Goal: Information Seeking & Learning: Understand process/instructions

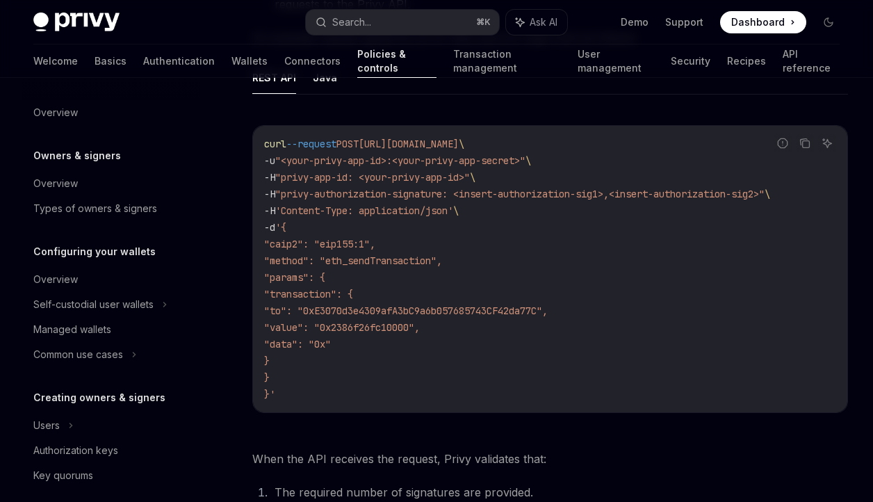
scroll to position [625, 0]
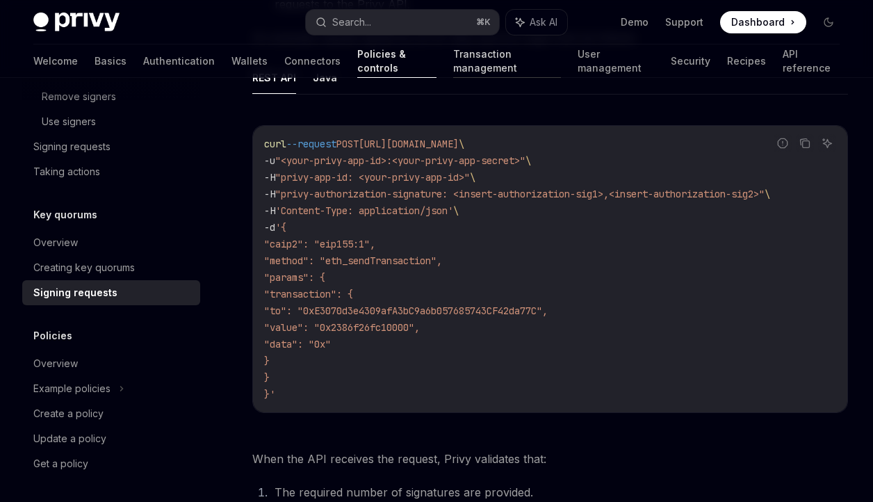
click at [453, 72] on link "Transaction management" at bounding box center [507, 60] width 108 height 33
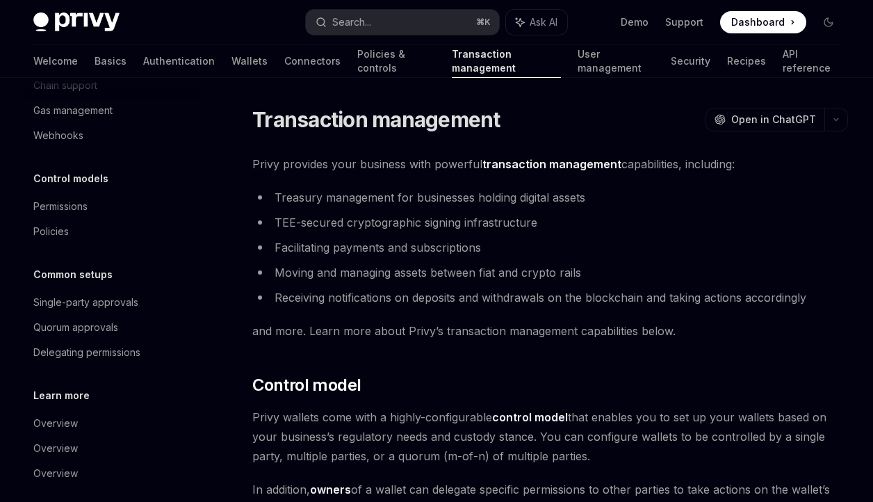
scroll to position [110, 0]
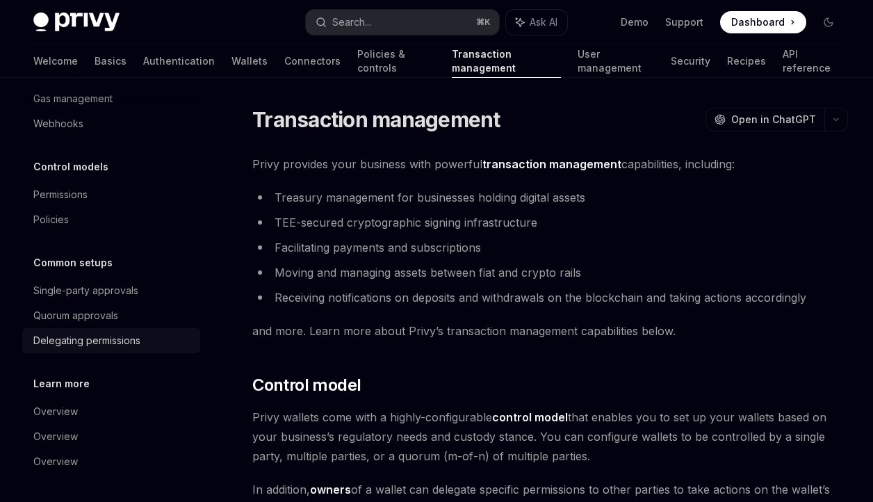
click at [108, 334] on div "Delegating permissions" at bounding box center [86, 340] width 107 height 17
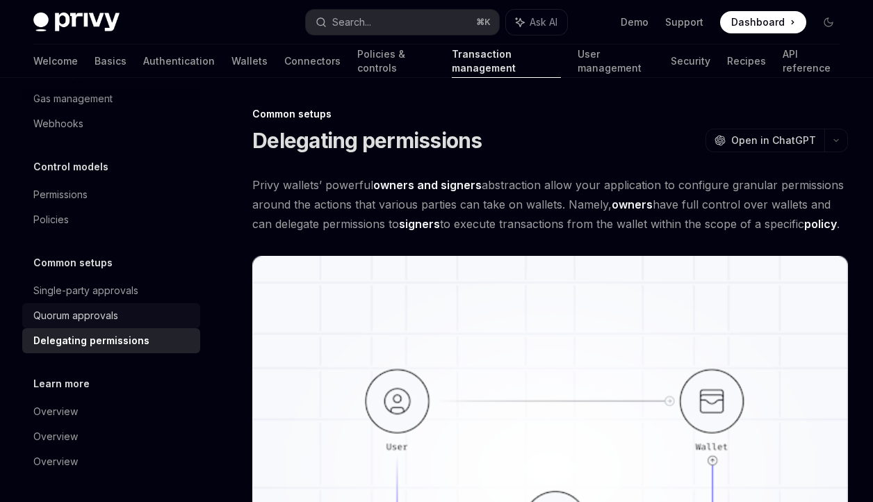
click at [104, 322] on div "Quorum approvals" at bounding box center [75, 315] width 85 height 17
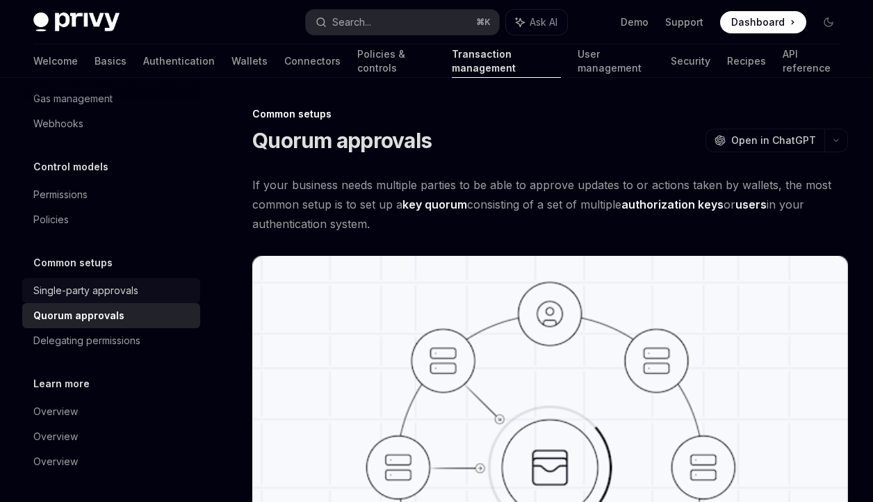
click at [106, 296] on div "Single-party approvals" at bounding box center [85, 290] width 105 height 17
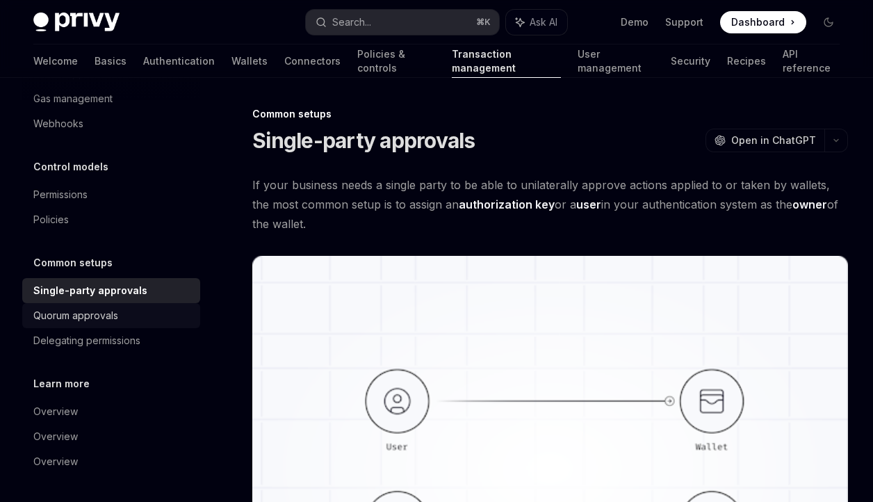
click at [99, 311] on div "Quorum approvals" at bounding box center [75, 315] width 85 height 17
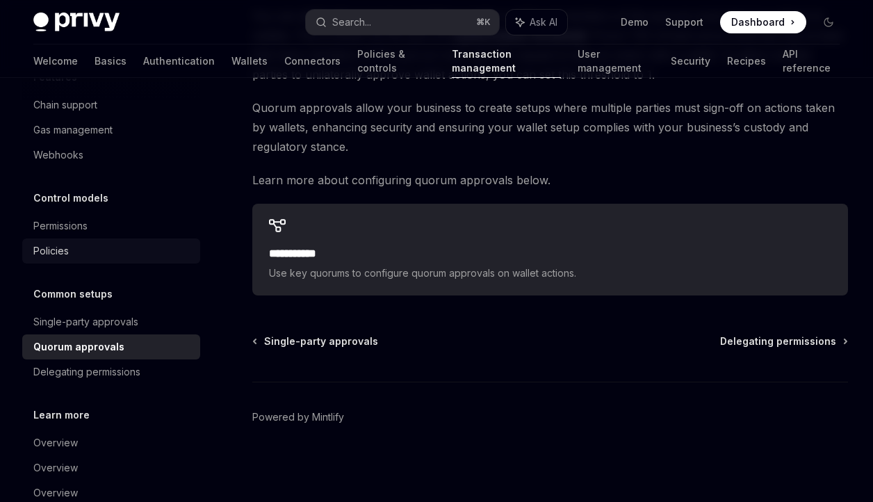
scroll to position [69, 0]
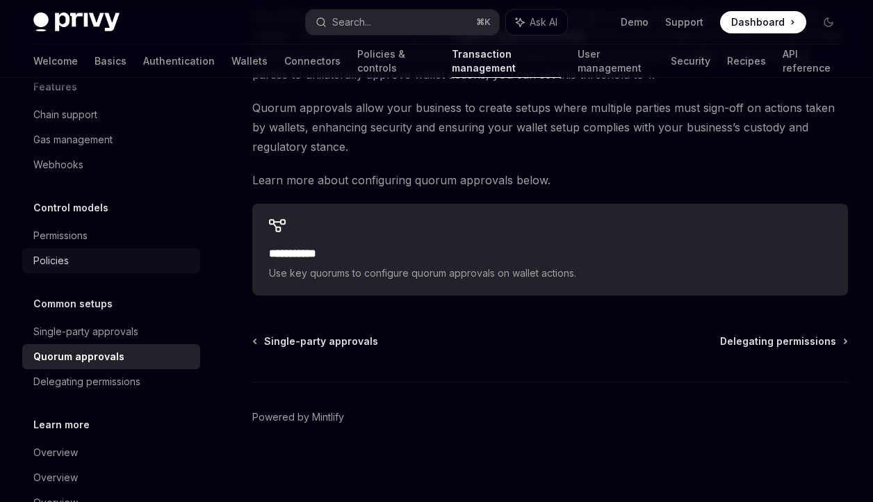
click at [127, 249] on link "Policies" at bounding box center [111, 260] width 178 height 25
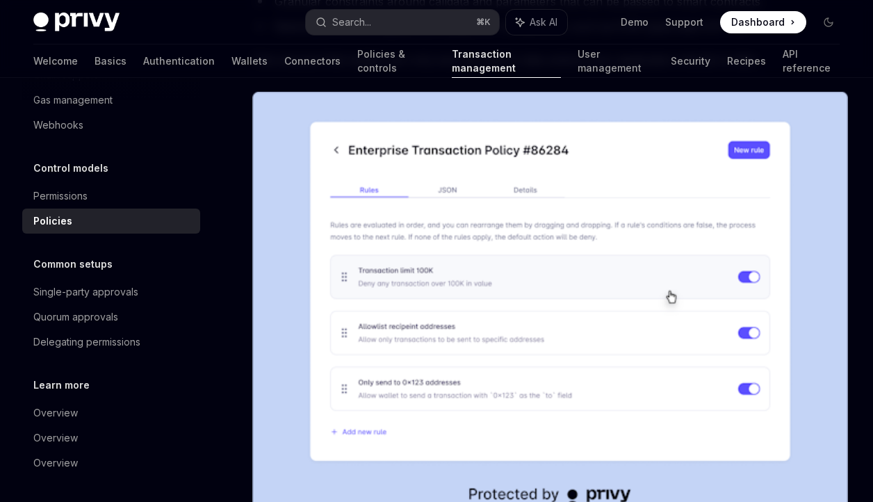
scroll to position [352, 0]
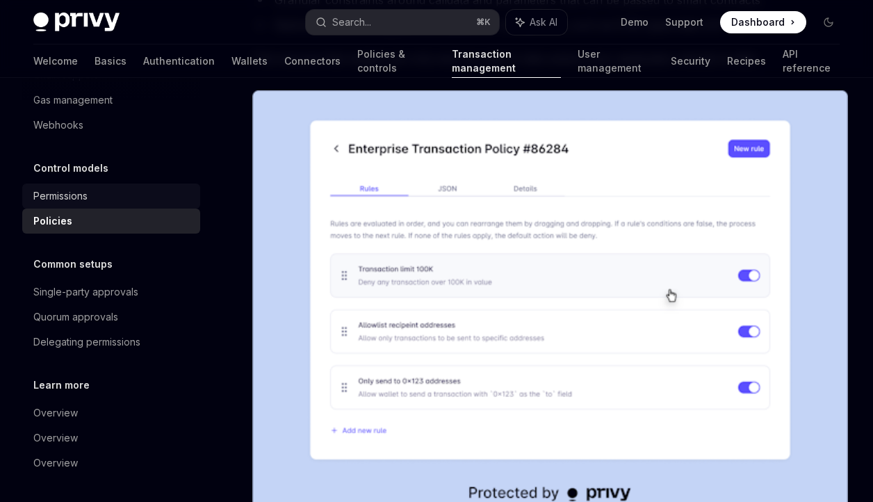
click at [149, 198] on div "Permissions" at bounding box center [112, 196] width 158 height 17
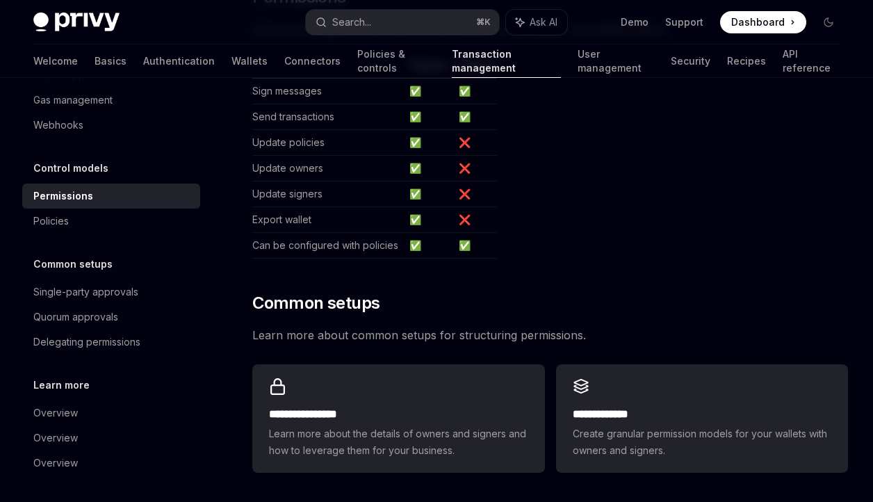
scroll to position [772, 0]
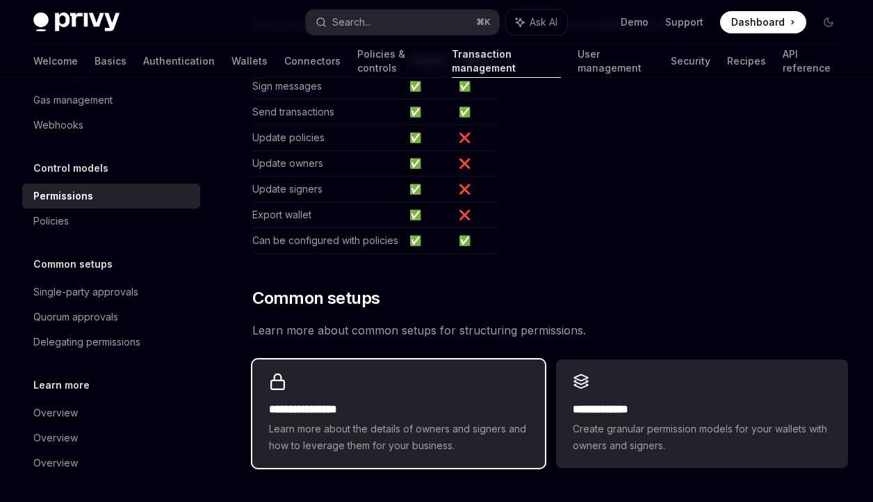
click at [380, 423] on span "Learn more about the details of owners and signers and how to leverage them for…" at bounding box center [398, 436] width 259 height 33
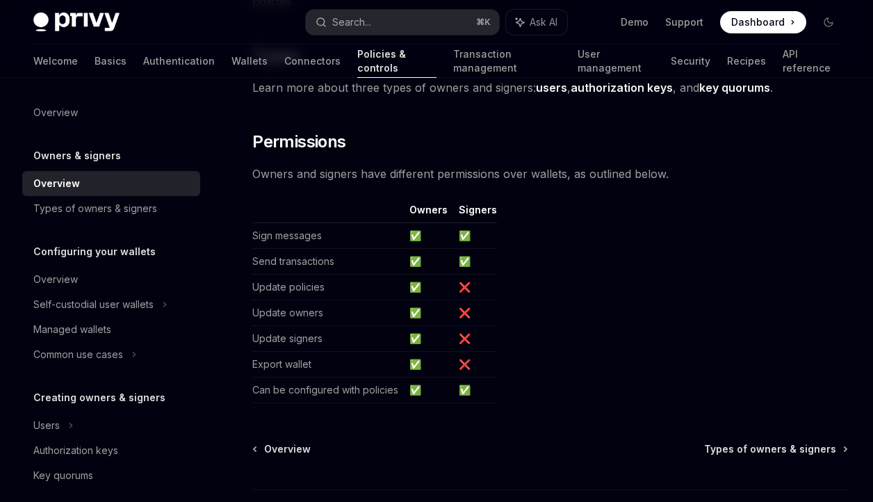
scroll to position [1049, 0]
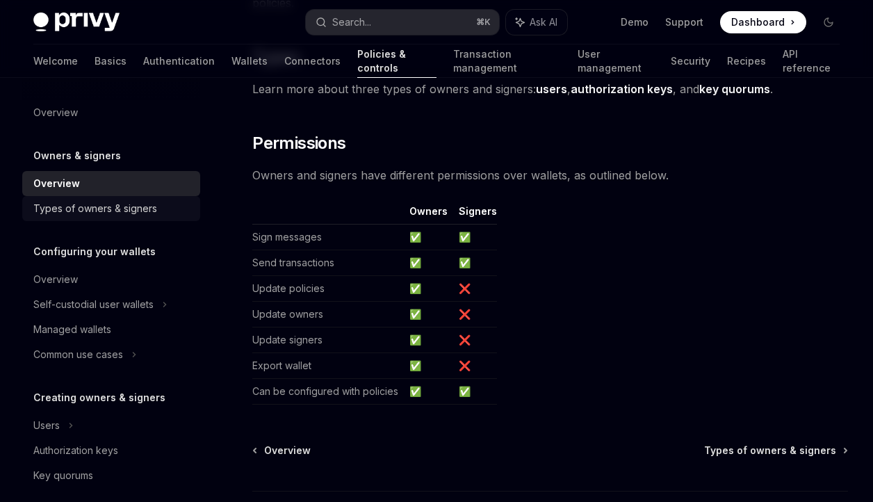
click at [106, 204] on div "Types of owners & signers" at bounding box center [95, 208] width 124 height 17
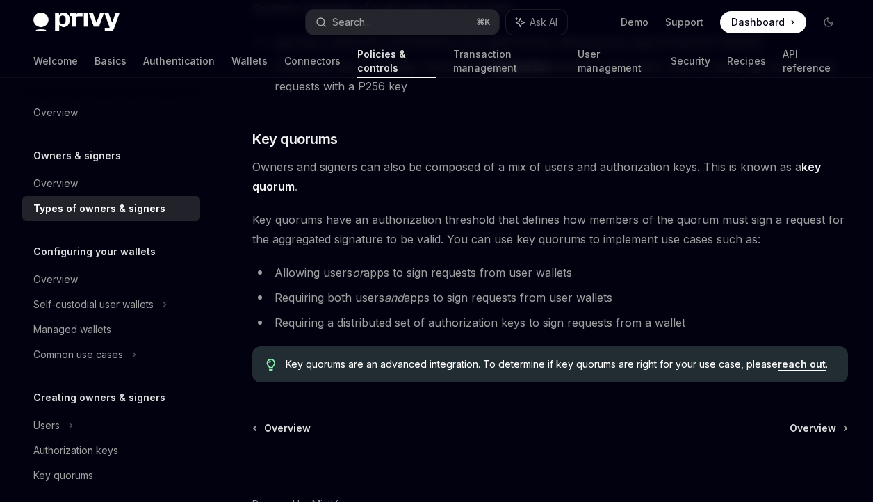
scroll to position [496, 0]
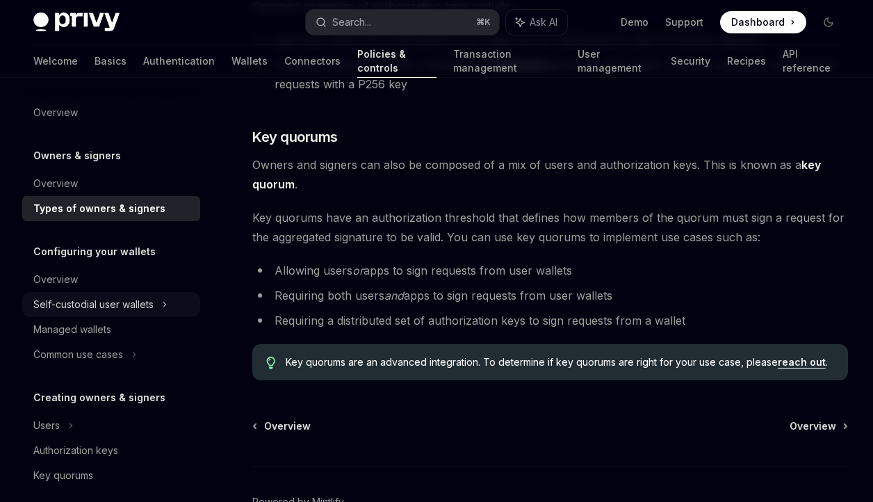
click at [134, 302] on div "Self-custodial user wallets" at bounding box center [93, 304] width 120 height 17
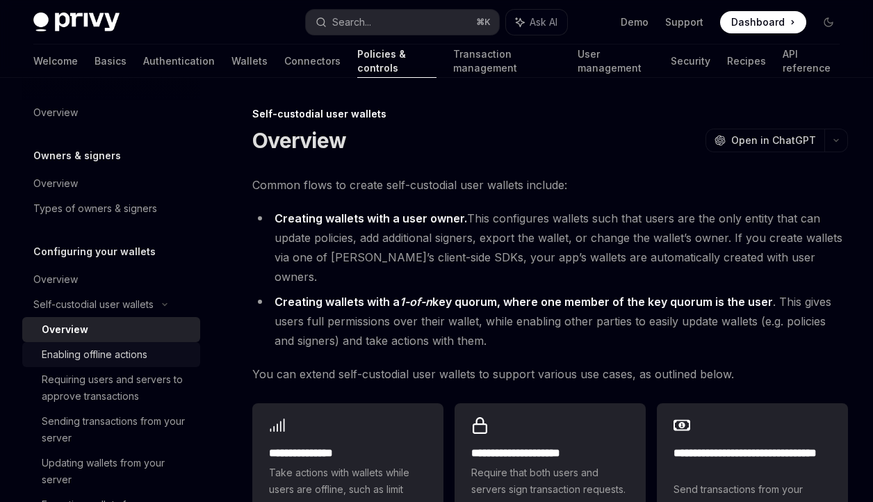
click at [125, 349] on div "Enabling offline actions" at bounding box center [95, 354] width 106 height 17
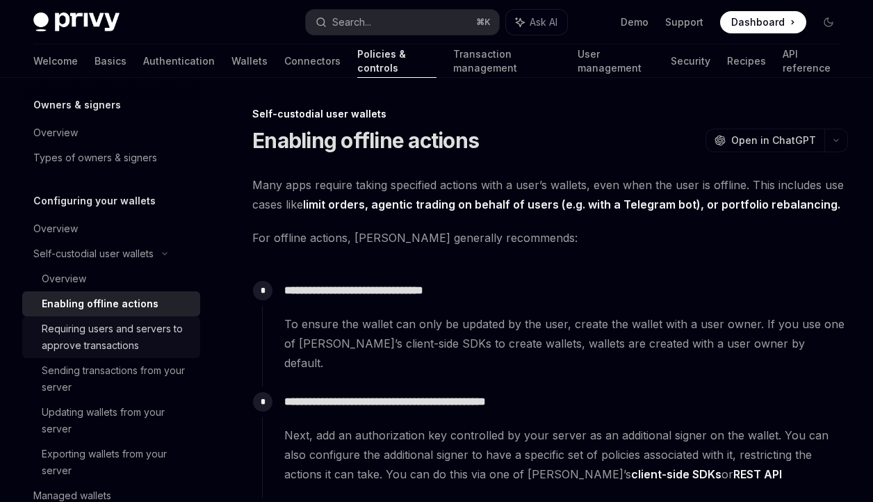
scroll to position [59, 0]
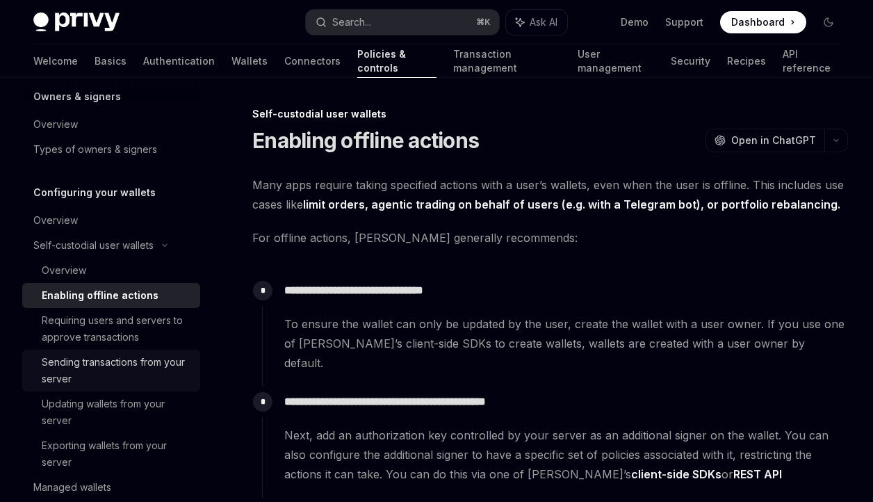
click at [122, 373] on div "Sending transactions from your server" at bounding box center [117, 370] width 150 height 33
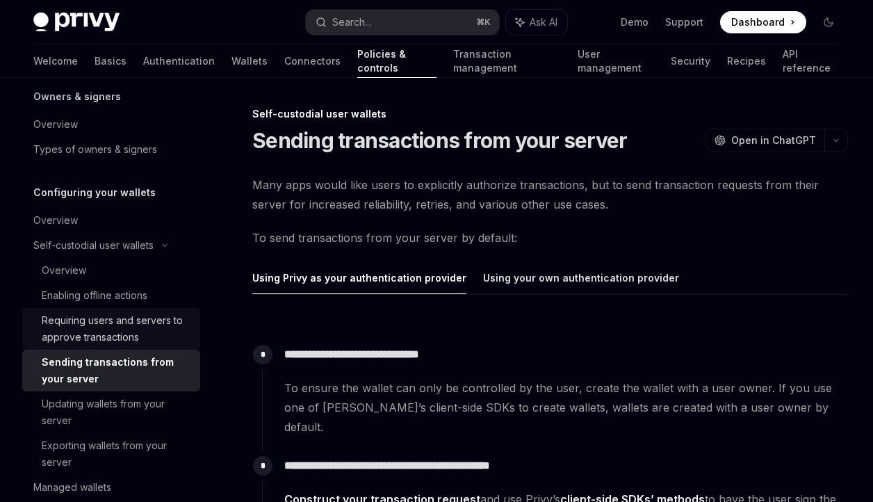
click at [105, 323] on div "Requiring users and servers to approve transactions" at bounding box center [117, 328] width 150 height 33
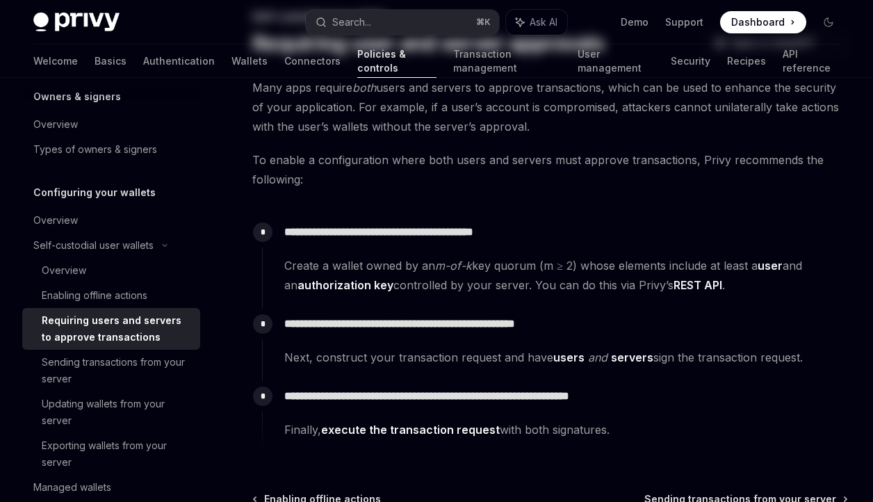
scroll to position [103, 0]
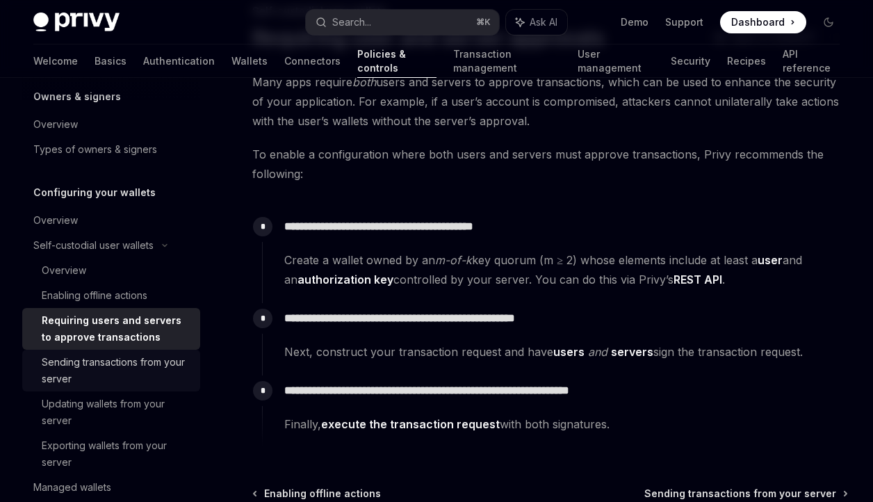
click at [136, 379] on div "Sending transactions from your server" at bounding box center [117, 370] width 150 height 33
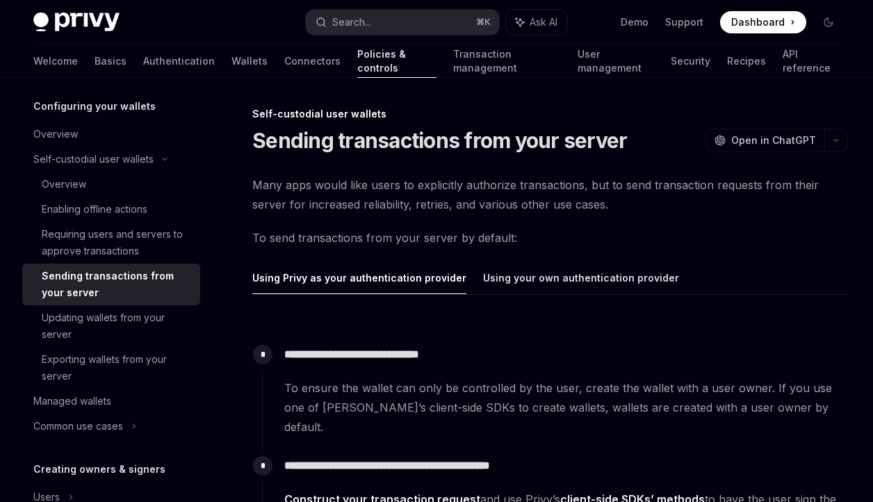
scroll to position [146, 0]
click at [138, 361] on div "Exporting wallets from your server" at bounding box center [117, 366] width 150 height 33
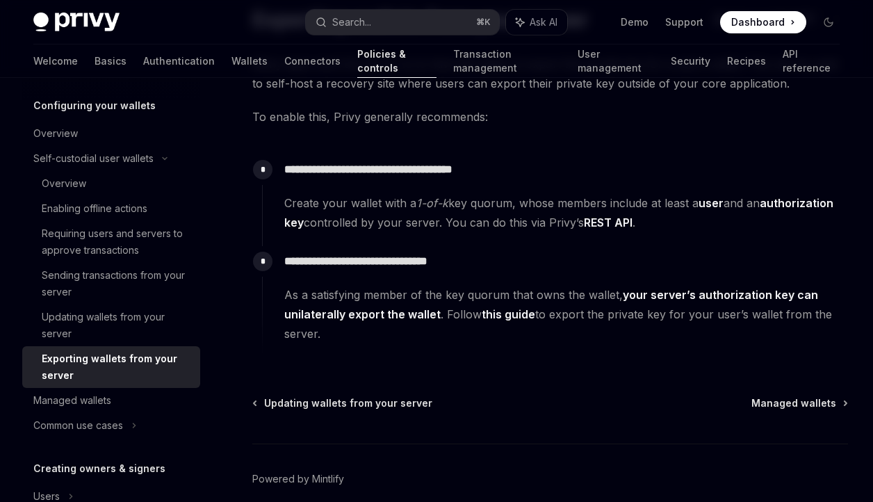
scroll to position [119, 0]
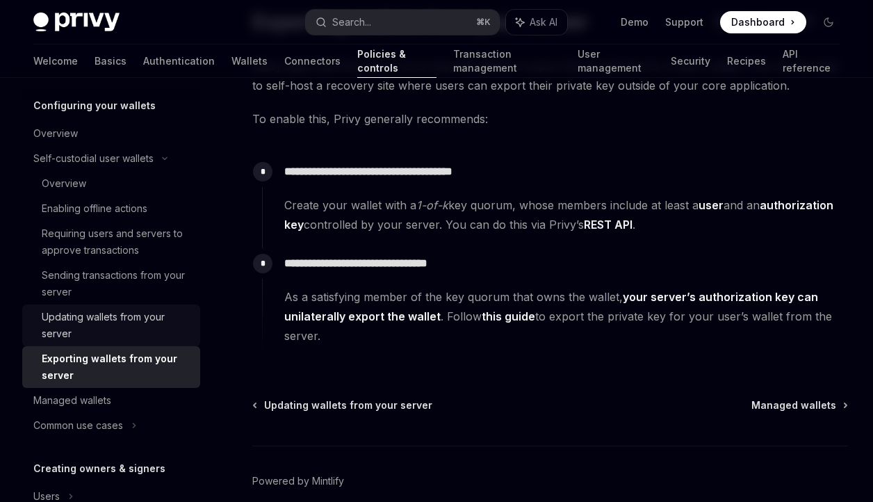
click at [152, 325] on div "Updating wallets from your server" at bounding box center [117, 325] width 150 height 33
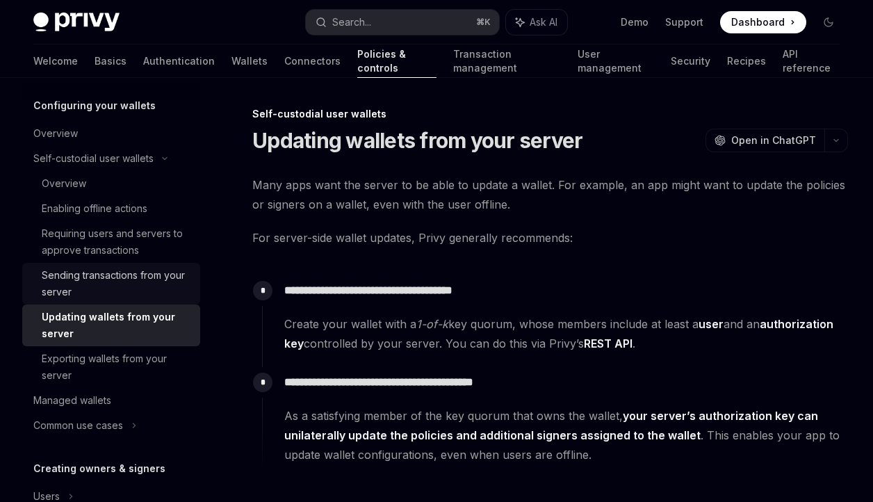
click at [142, 283] on div "Sending transactions from your server" at bounding box center [117, 283] width 150 height 33
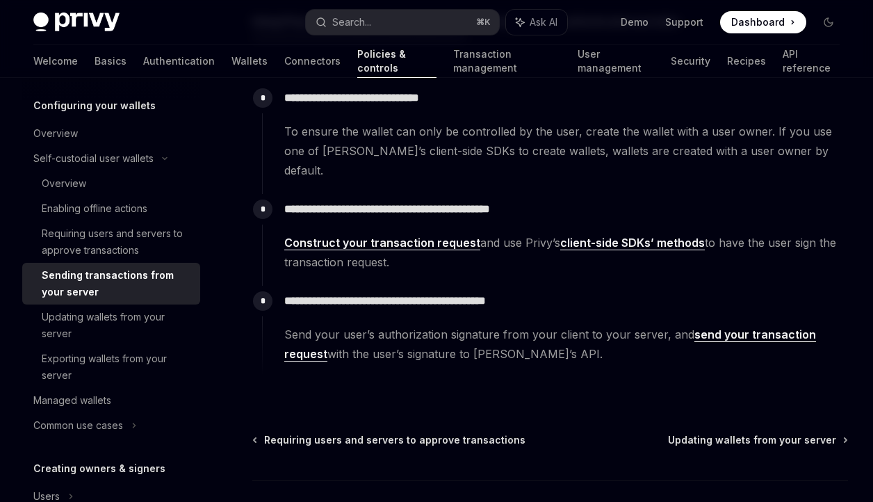
scroll to position [259, 0]
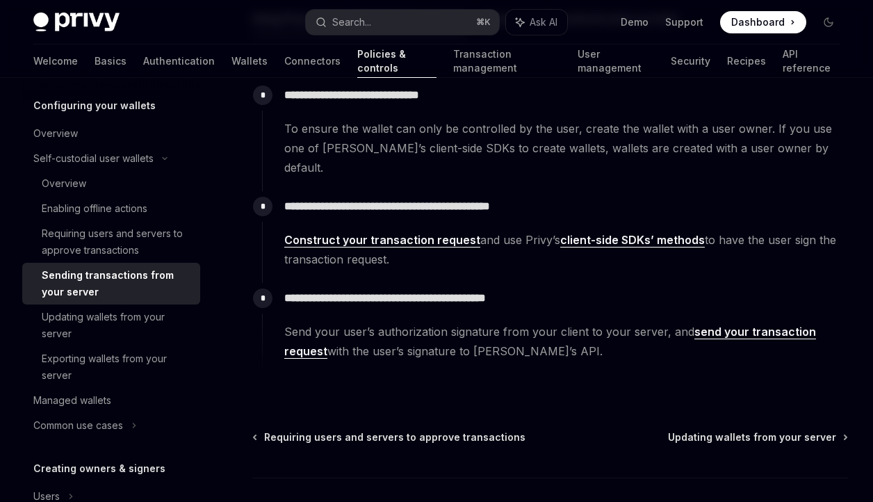
click at [694, 325] on link "send your transaction request" at bounding box center [550, 342] width 532 height 34
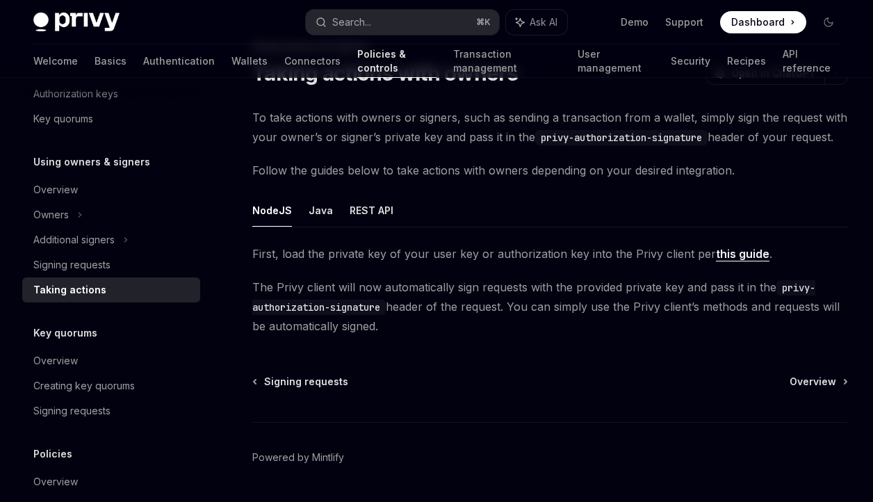
scroll to position [66, 0]
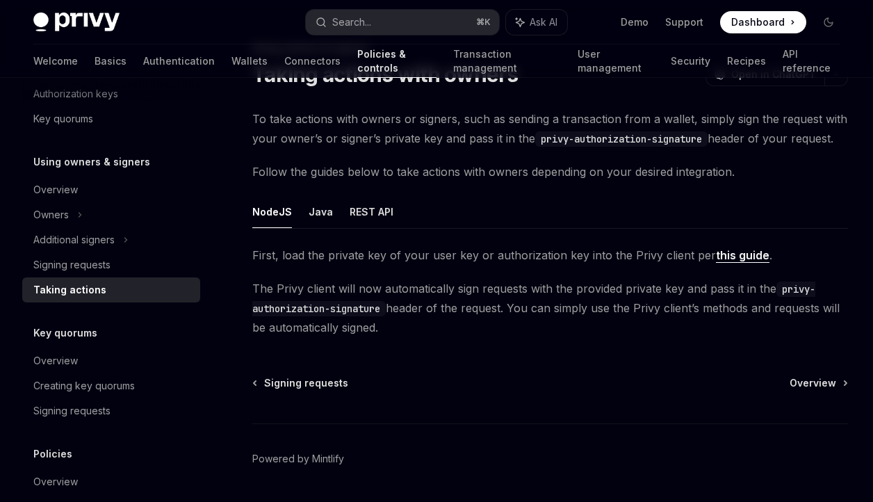
click at [720, 267] on div "First, load the private key of your user key or authorization key into the Priv…" at bounding box center [550, 291] width 596 height 92
click at [720, 261] on link "this guide" at bounding box center [743, 255] width 54 height 15
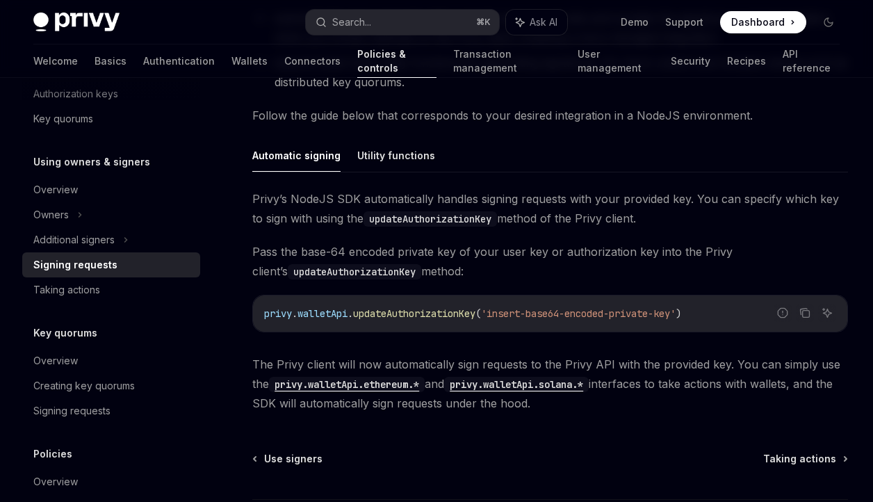
scroll to position [363, 0]
click at [408, 158] on button "Utility functions" at bounding box center [396, 156] width 78 height 33
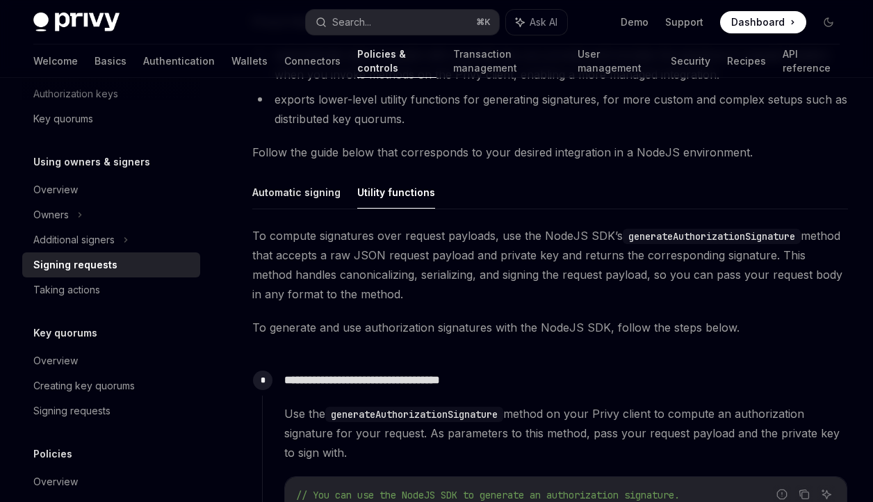
scroll to position [307, 0]
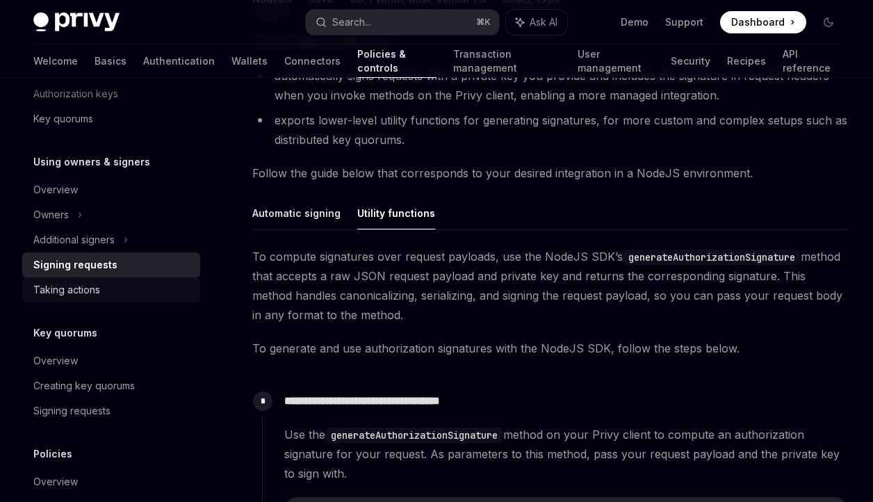
click at [149, 283] on div "Taking actions" at bounding box center [112, 289] width 158 height 17
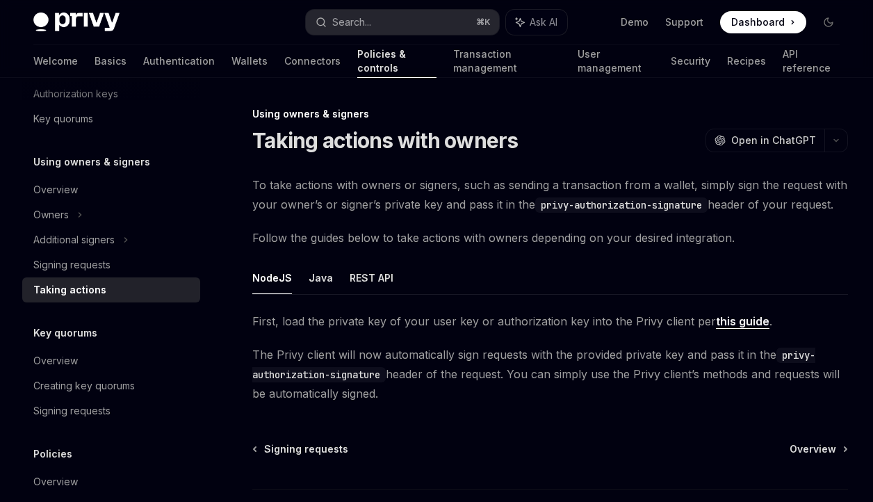
click at [101, 288] on div "Taking actions" at bounding box center [69, 289] width 73 height 17
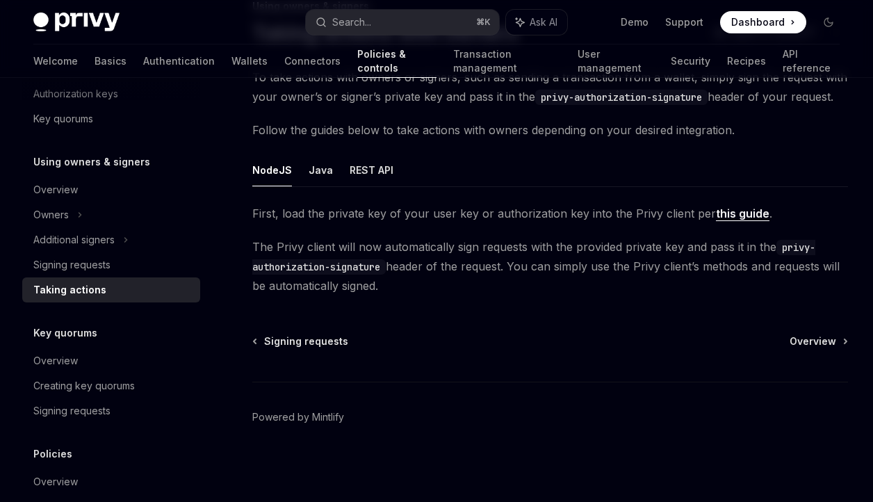
click at [721, 215] on link "this guide" at bounding box center [743, 213] width 54 height 15
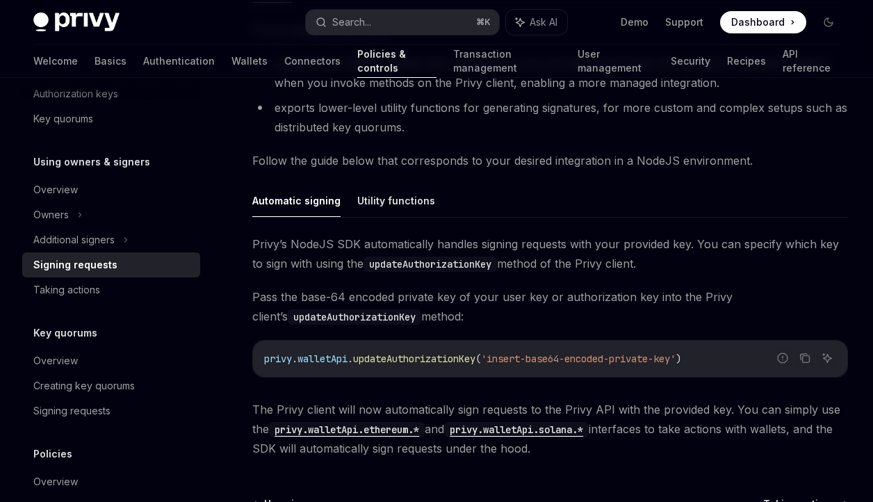
scroll to position [454, 0]
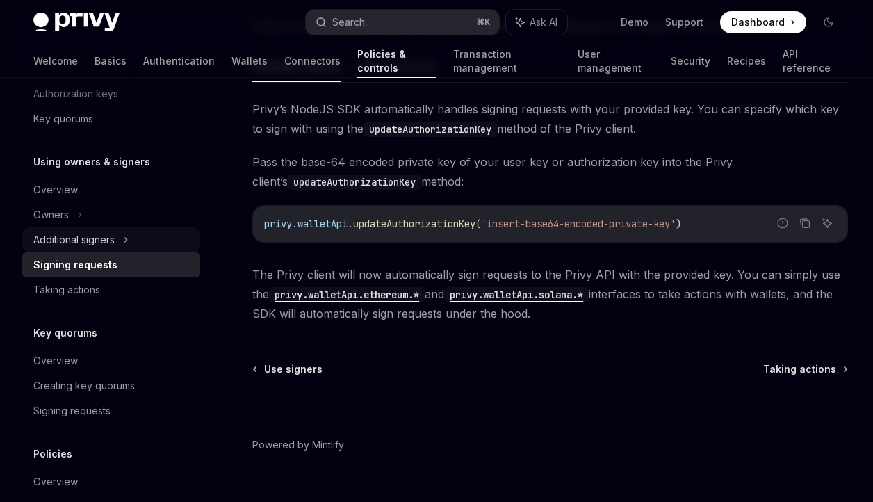
click at [122, 233] on div "Additional signers" at bounding box center [111, 239] width 178 height 25
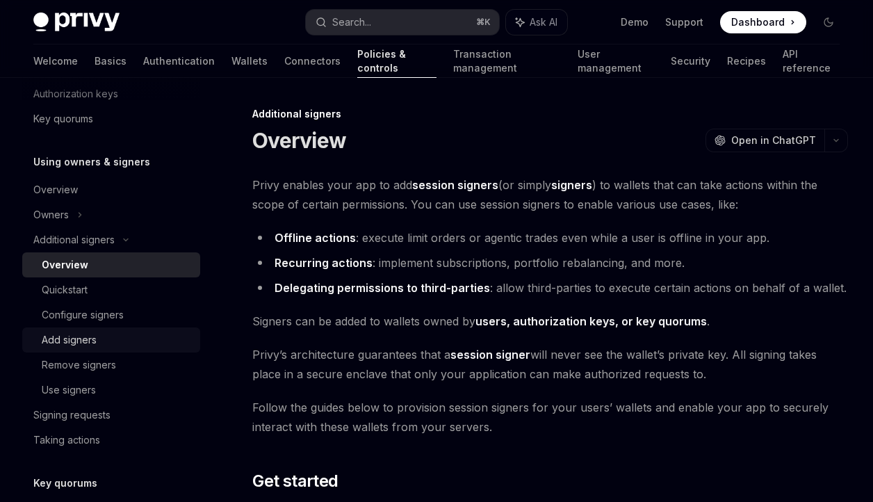
click at [84, 343] on div "Add signers" at bounding box center [69, 340] width 55 height 17
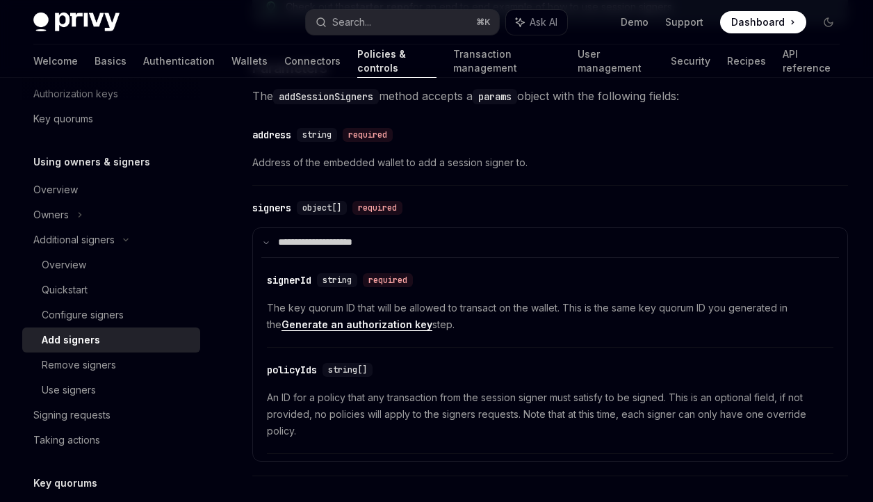
scroll to position [668, 0]
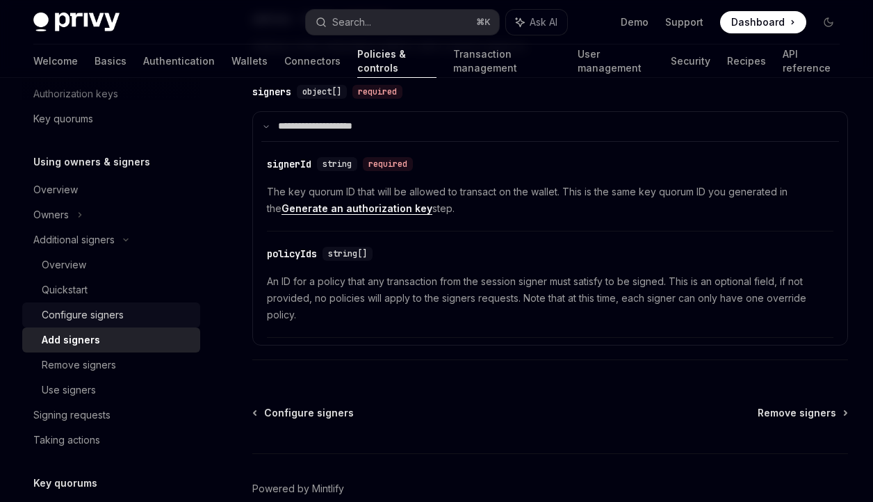
click at [167, 319] on div "Configure signers" at bounding box center [117, 315] width 150 height 17
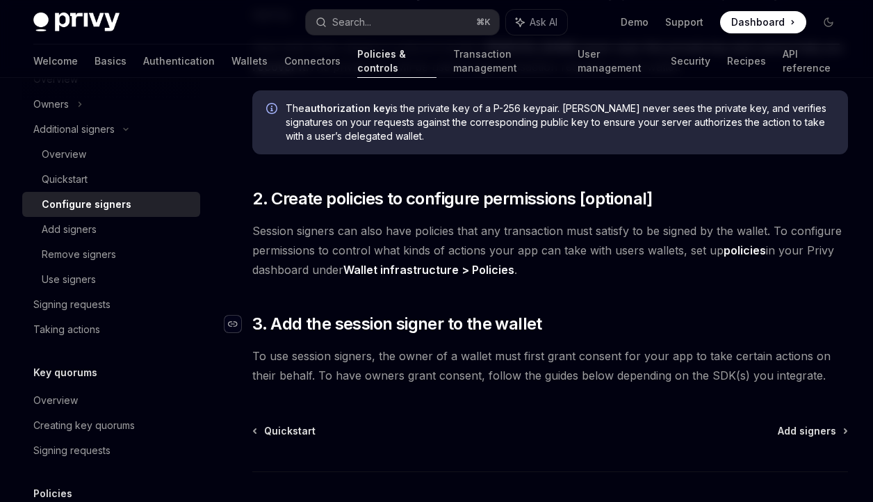
scroll to position [379, 0]
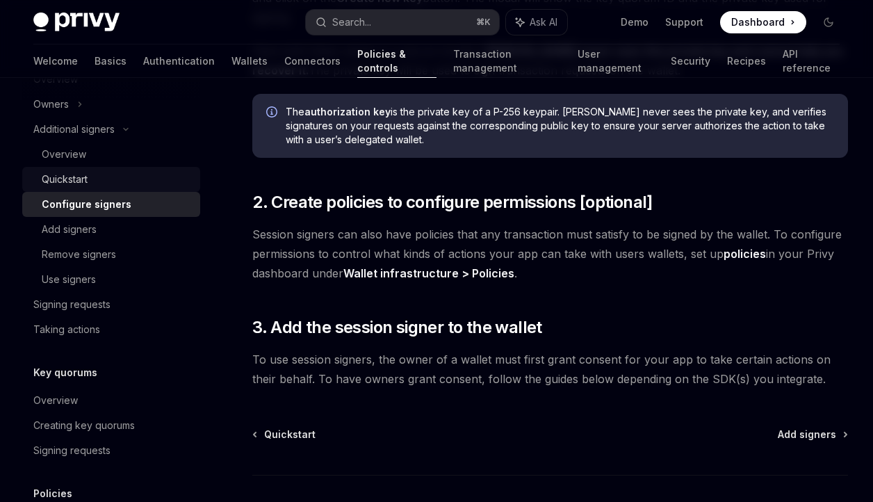
click at [95, 179] on div "Quickstart" at bounding box center [117, 179] width 150 height 17
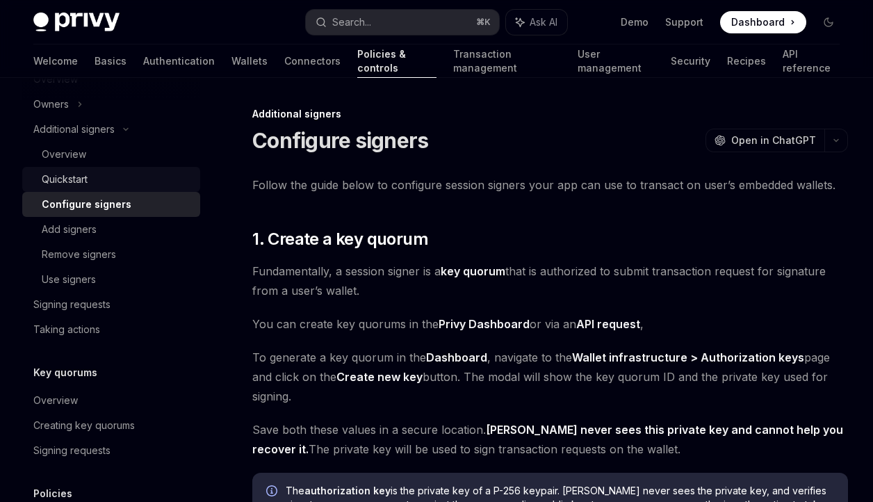
type textarea "*"
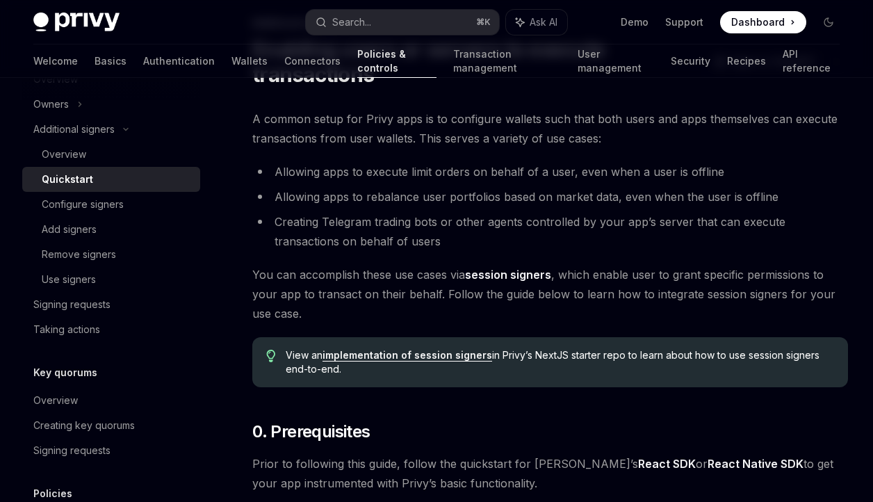
scroll to position [88, 0]
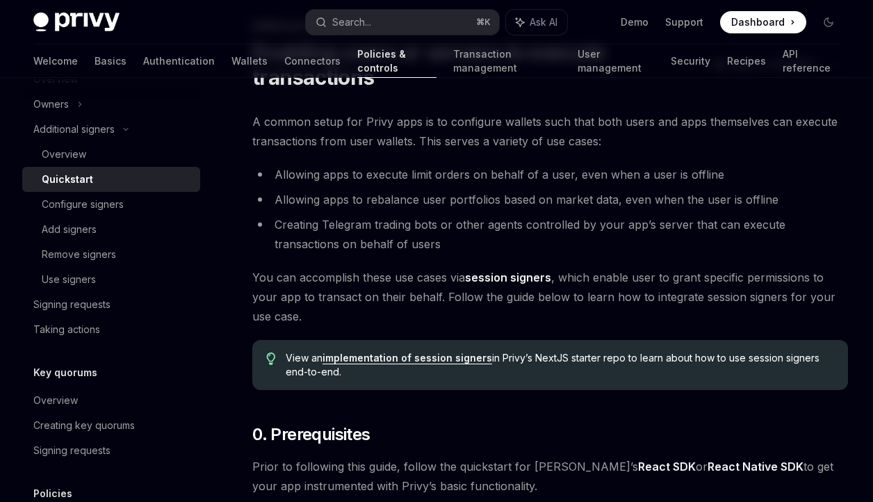
click at [348, 357] on link "implementation of session signers" at bounding box center [407, 358] width 170 height 13
